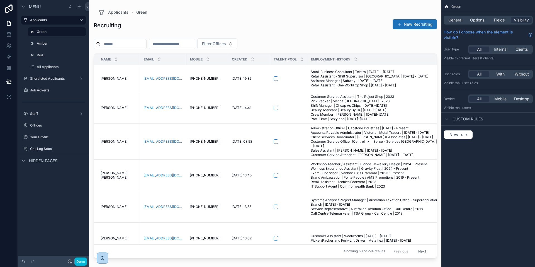
click at [255, 31] on div "scrollable content" at bounding box center [265, 130] width 352 height 260
click at [46, 77] on label "Shortlisted Applicants" at bounding box center [52, 78] width 45 height 4
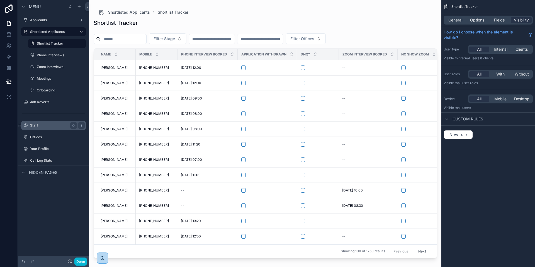
click at [37, 127] on label "Staff" at bounding box center [52, 125] width 45 height 4
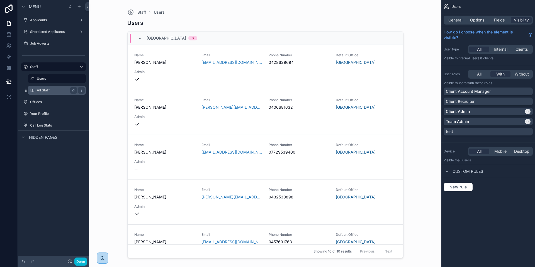
click at [39, 90] on label "All Staff" at bounding box center [56, 90] width 38 height 4
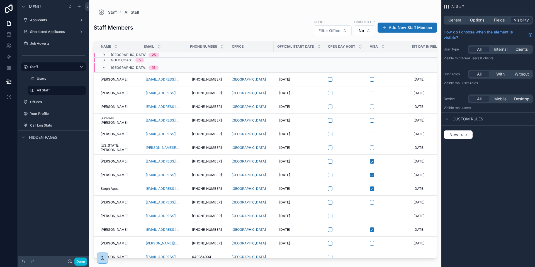
click at [243, 55] on td "scrollable content" at bounding box center [250, 54] width 45 height 5
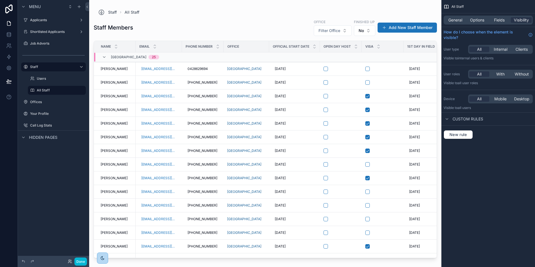
click at [242, 32] on div "Staff Members Office Filter Office Finished up No Add New Staff Member" at bounding box center [265, 27] width 343 height 17
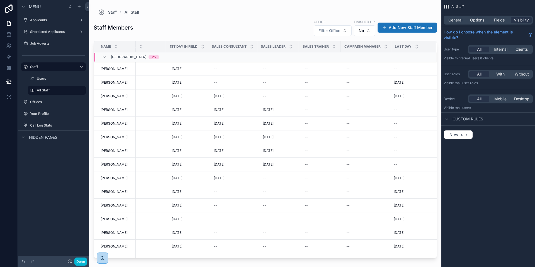
scroll to position [0, 246]
